Goal: Task Accomplishment & Management: Use online tool/utility

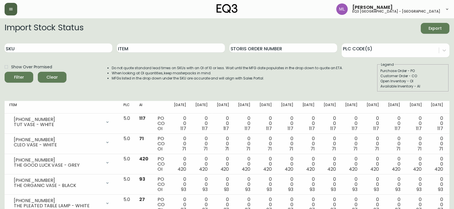
click at [9, 9] on icon "button" at bounding box center [11, 9] width 5 height 5
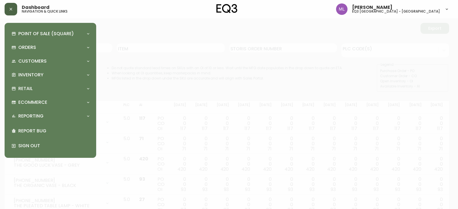
click at [9, 9] on icon "button" at bounding box center [11, 9] width 5 height 5
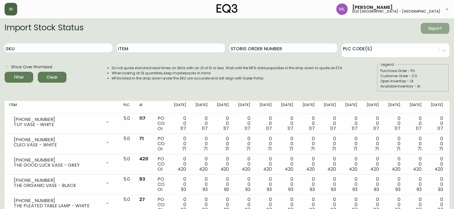
click at [430, 25] on span "Export" at bounding box center [434, 28] width 19 height 7
click at [196, 46] on input "Item" at bounding box center [171, 48] width 108 height 9
type input "terra"
click at [5, 72] on button "Filter" at bounding box center [19, 77] width 29 height 11
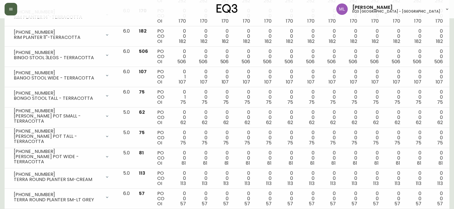
scroll to position [286, 0]
